Goal: Task Accomplishment & Management: Manage account settings

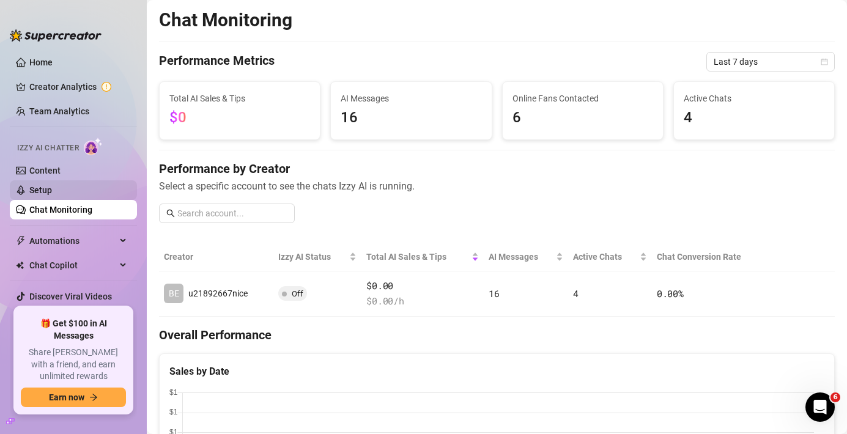
click at [52, 186] on link "Setup" at bounding box center [40, 190] width 23 height 10
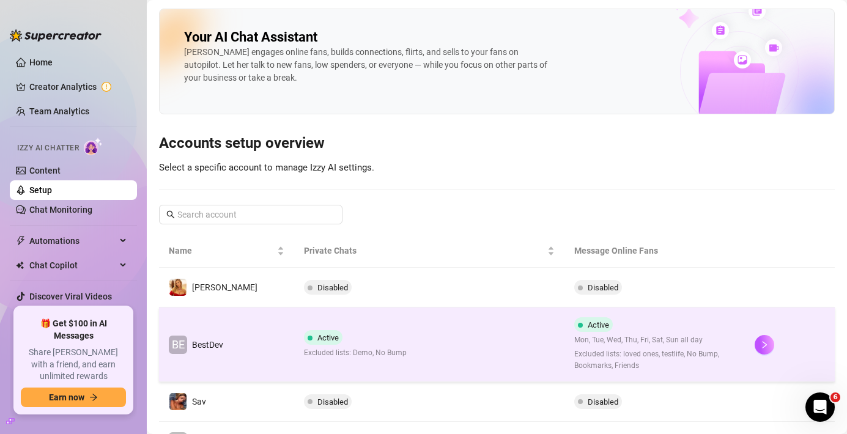
click at [264, 342] on td "BE BestDev" at bounding box center [226, 345] width 135 height 75
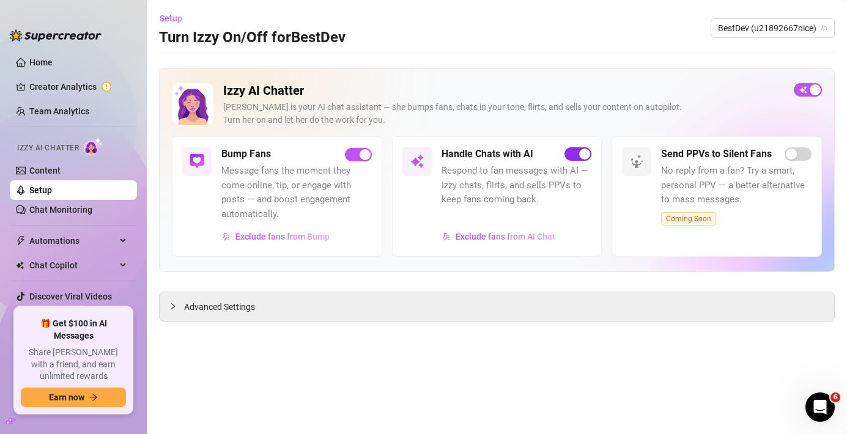
click at [576, 152] on span "button" at bounding box center [577, 153] width 27 height 13
click at [579, 155] on span "button" at bounding box center [577, 153] width 27 height 13
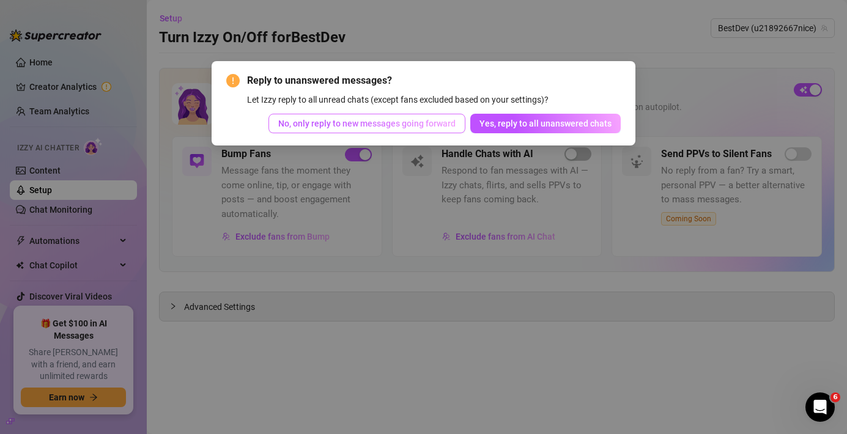
click at [394, 124] on span "No, only reply to new messages going forward" at bounding box center [366, 124] width 177 height 10
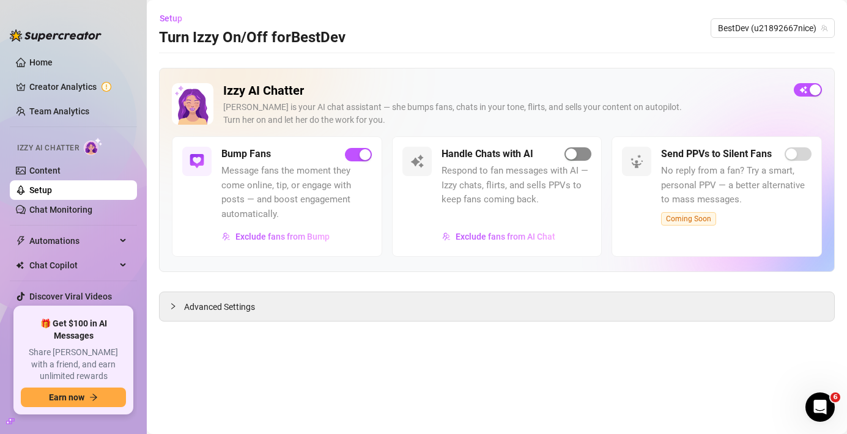
click at [577, 150] on span "button" at bounding box center [577, 153] width 27 height 13
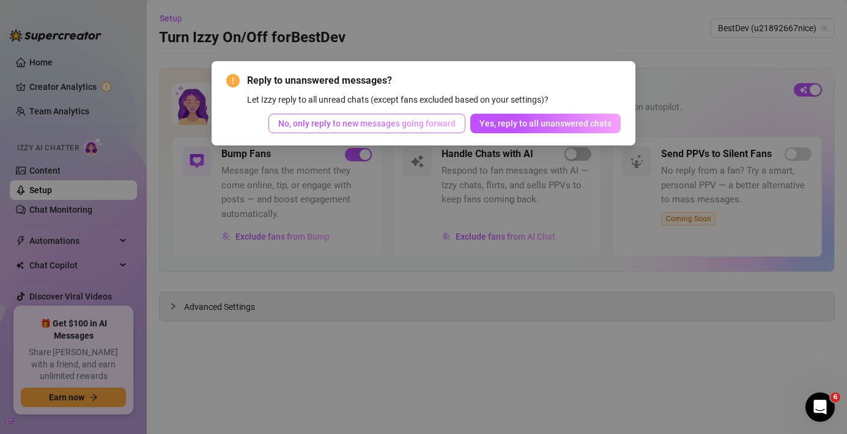
click at [424, 123] on span "No, only reply to new messages going forward" at bounding box center [366, 124] width 177 height 10
